Goal: Find specific page/section: Find specific page/section

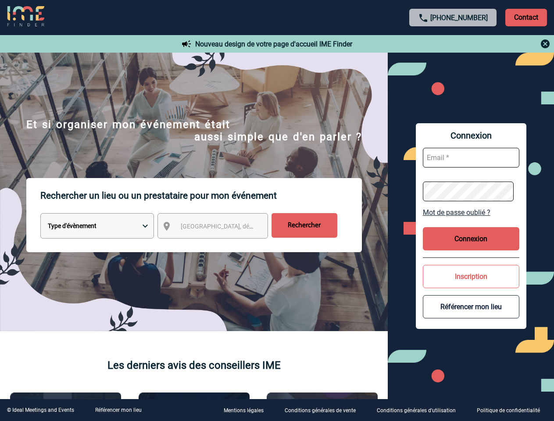
click at [277, 211] on p "Rechercher un lieu ou un prestataire pour mon événement" at bounding box center [201, 195] width 322 height 35
click at [526, 17] on p "Contact" at bounding box center [527, 18] width 42 height 18
click at [453, 44] on div at bounding box center [453, 44] width 195 height 11
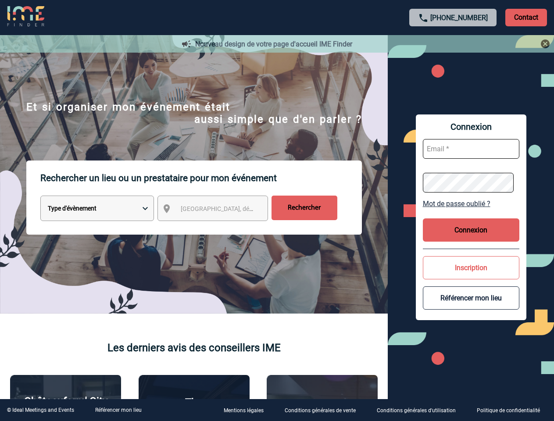
click at [221, 228] on div at bounding box center [273, 207] width 546 height 415
click at [471, 212] on div at bounding box center [273, 207] width 546 height 415
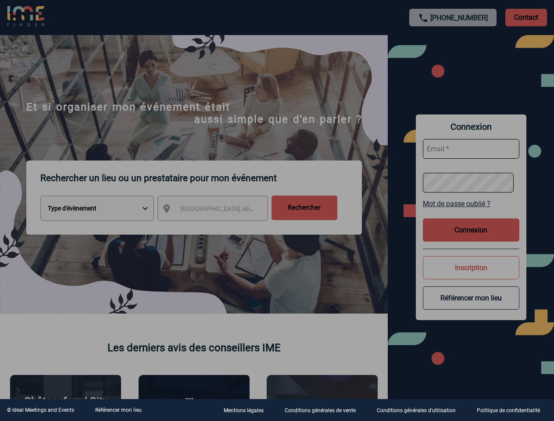
click at [471, 239] on div at bounding box center [277, 210] width 554 height 421
click at [471, 276] on div at bounding box center [277, 210] width 554 height 421
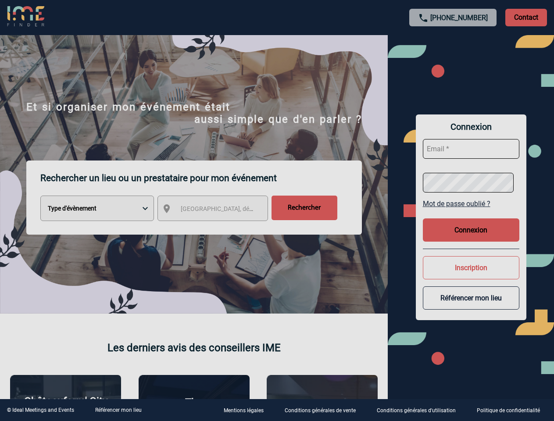
click at [471, 307] on button "Référencer mon lieu" at bounding box center [471, 298] width 97 height 23
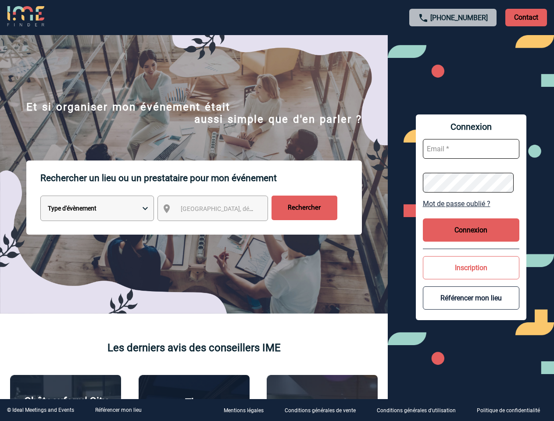
click at [118, 410] on link "Référencer mon lieu" at bounding box center [118, 410] width 47 height 6
